Goal: Task Accomplishment & Management: Manage account settings

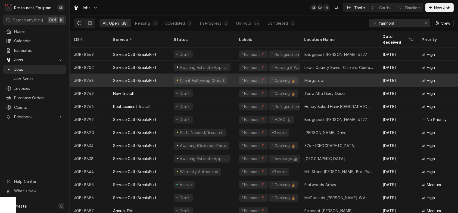
scroll to position [334, 0]
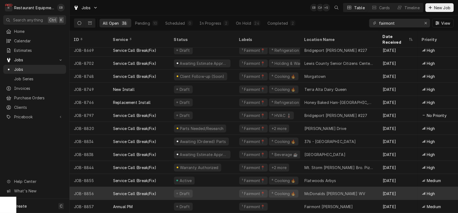
click at [227, 189] on div "Draft" at bounding box center [202, 193] width 65 height 13
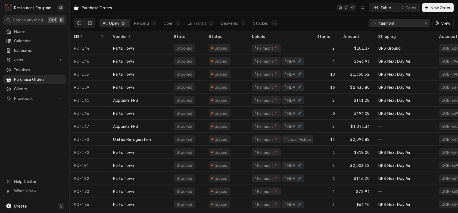
scroll to position [121, 0]
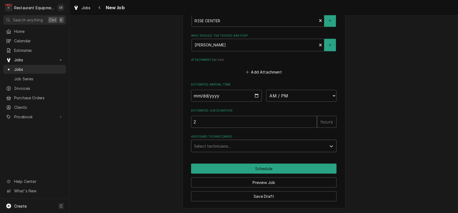
scroll to position [877, 0]
click at [255, 90] on input "Date" at bounding box center [226, 96] width 71 height 12
type textarea "x"
type input "2025-09-11"
type textarea "x"
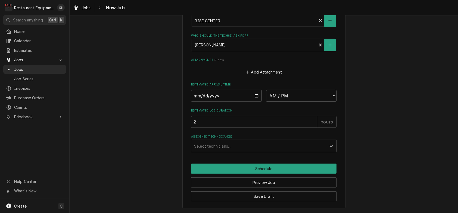
click at [303, 90] on select "AM / PM 6:00 AM 6:15 AM 6:30 AM 6:45 AM 7:00 AM 7:15 AM 7:30 AM 7:45 AM 8:00 AM…" at bounding box center [301, 96] width 71 height 12
select select "00:30:00"
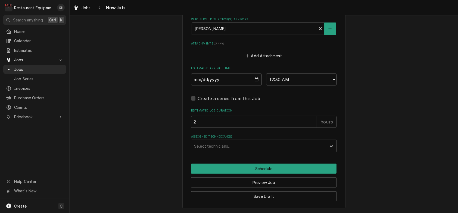
type textarea "x"
click at [204, 151] on div "Assigned Technician(s)" at bounding box center [259, 146] width 130 height 10
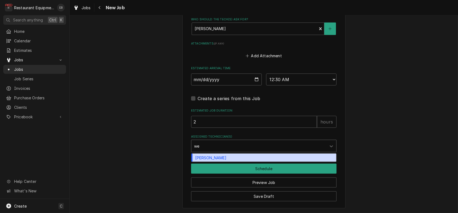
type input "wes"
click at [213, 162] on div "[PERSON_NAME]" at bounding box center [263, 158] width 145 height 8
type textarea "x"
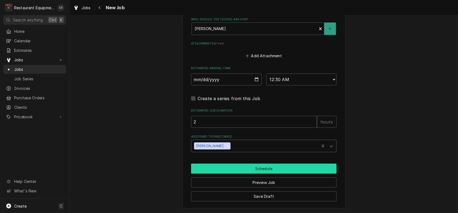
click at [221, 174] on button "Schedule" at bounding box center [263, 169] width 145 height 10
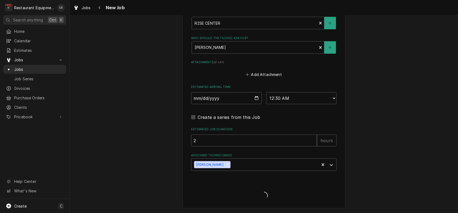
scroll to position [875, 0]
type textarea "x"
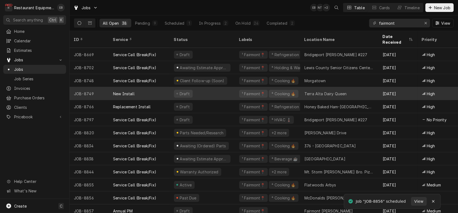
scroll to position [334, 0]
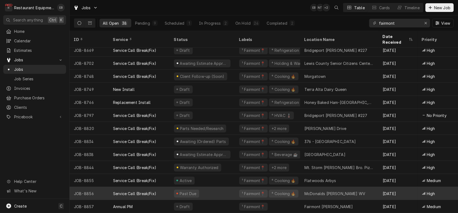
click at [231, 191] on div "Past Due" at bounding box center [202, 193] width 65 height 13
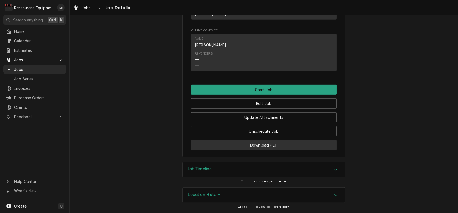
scroll to position [856, 0]
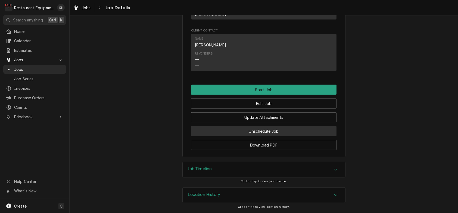
click at [266, 126] on button "Unschedule Job" at bounding box center [263, 131] width 145 height 10
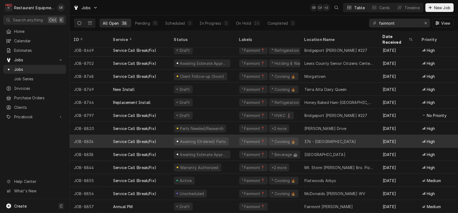
scroll to position [334, 0]
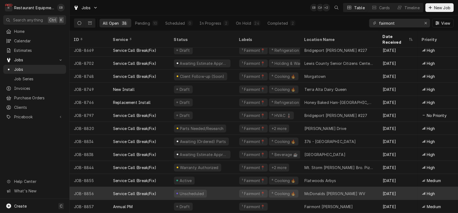
click at [233, 189] on div "Unscheduled" at bounding box center [202, 193] width 65 height 13
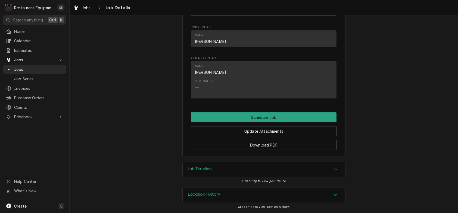
scroll to position [745, 0]
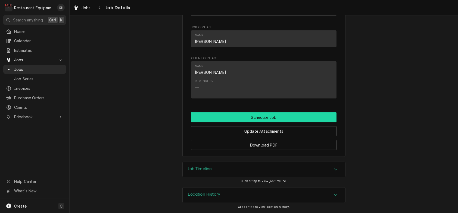
click at [256, 123] on button "Schedule Job" at bounding box center [263, 117] width 145 height 10
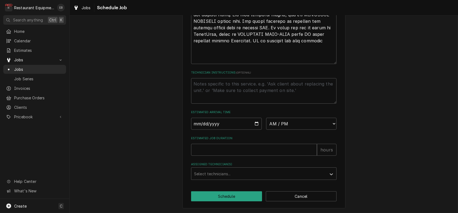
scroll to position [520, 0]
click at [255, 118] on input "Date" at bounding box center [226, 124] width 71 height 12
type textarea "x"
type input "[DATE]"
click at [290, 118] on select "AM / PM 6:00 AM 6:15 AM 6:30 AM 6:45 AM 7:00 AM 7:15 AM 7:30 AM 7:45 AM 8:00 AM…" at bounding box center [301, 124] width 71 height 12
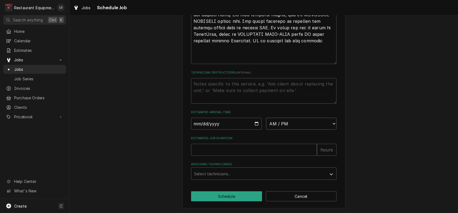
select select "12:30:00"
click at [266, 118] on select "AM / PM 6:00 AM 6:15 AM 6:30 AM 6:45 AM 7:00 AM 7:15 AM 7:30 AM 7:45 AM 8:00 AM…" at bounding box center [301, 124] width 71 height 12
click at [211, 148] on input "Estimated Job Duration" at bounding box center [254, 150] width 126 height 12
type textarea "x"
type input "2"
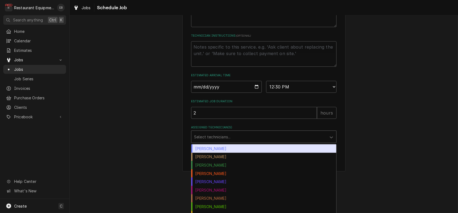
click at [199, 142] on div "Assigned Technician(s)" at bounding box center [259, 137] width 130 height 10
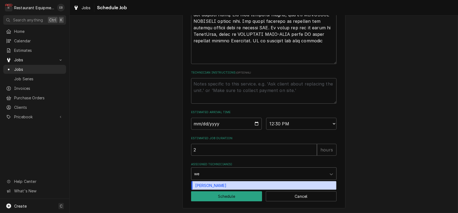
type input "[PERSON_NAME]"
click at [209, 184] on div "[PERSON_NAME]" at bounding box center [263, 185] width 145 height 8
type textarea "x"
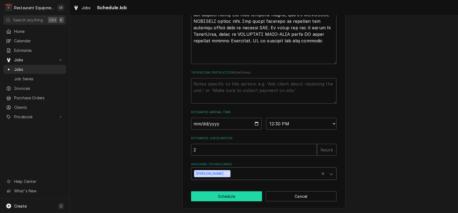
click at [214, 196] on button "Schedule" at bounding box center [226, 197] width 71 height 10
type textarea "x"
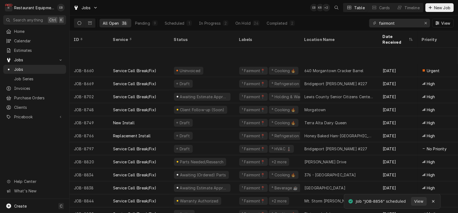
scroll to position [334, 0]
